Goal: Transaction & Acquisition: Purchase product/service

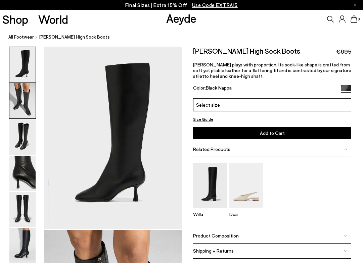
click at [29, 104] on img at bounding box center [22, 100] width 26 height 35
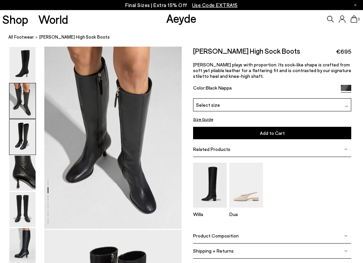
click at [27, 129] on img at bounding box center [22, 137] width 26 height 35
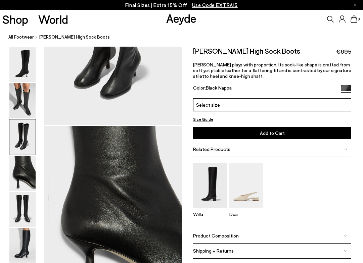
scroll to position [478, 0]
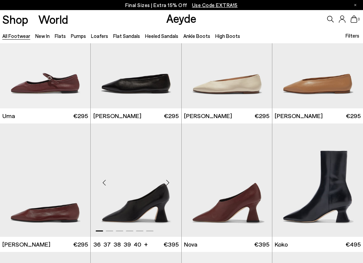
scroll to position [4445, 0]
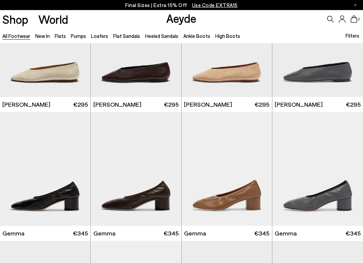
scroll to position [5019, 0]
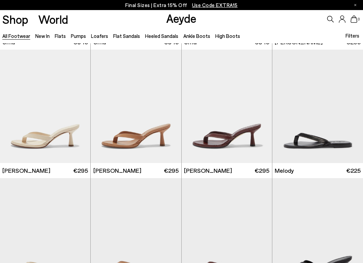
scroll to position [5929, 0]
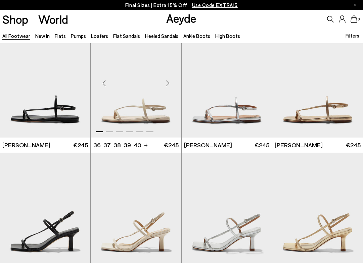
scroll to position [6507, 0]
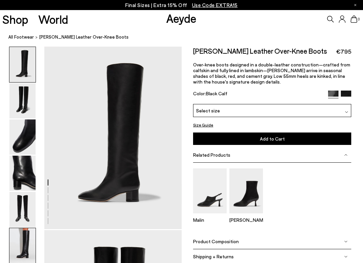
click at [23, 230] on img at bounding box center [22, 246] width 26 height 35
